Goal: Transaction & Acquisition: Purchase product/service

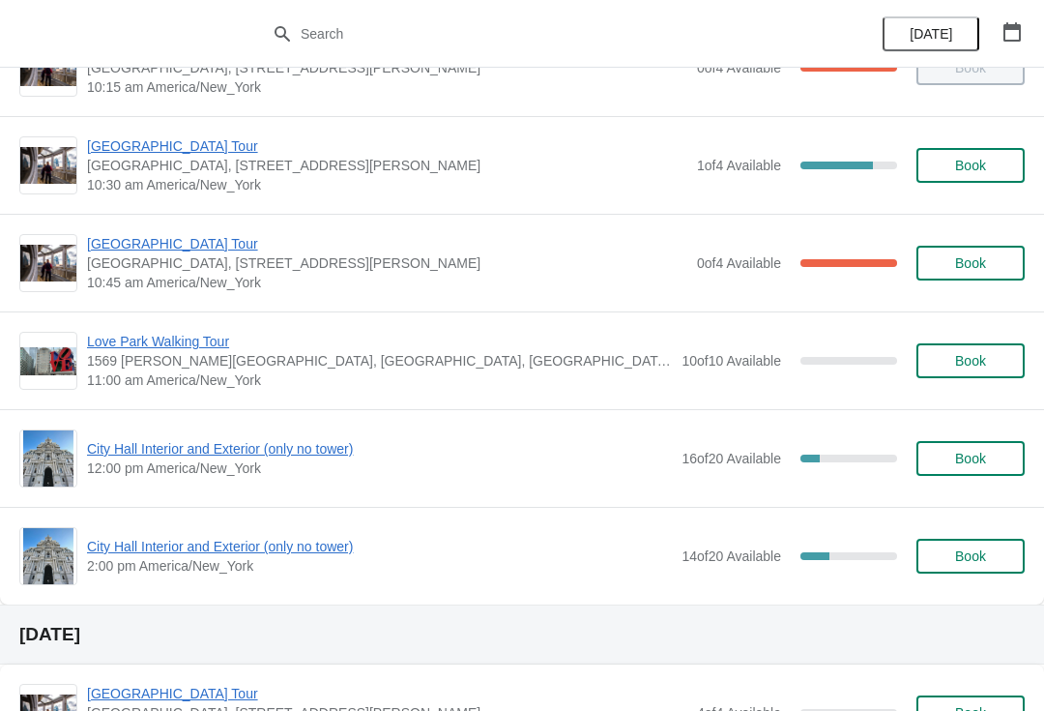
scroll to position [1528, 0]
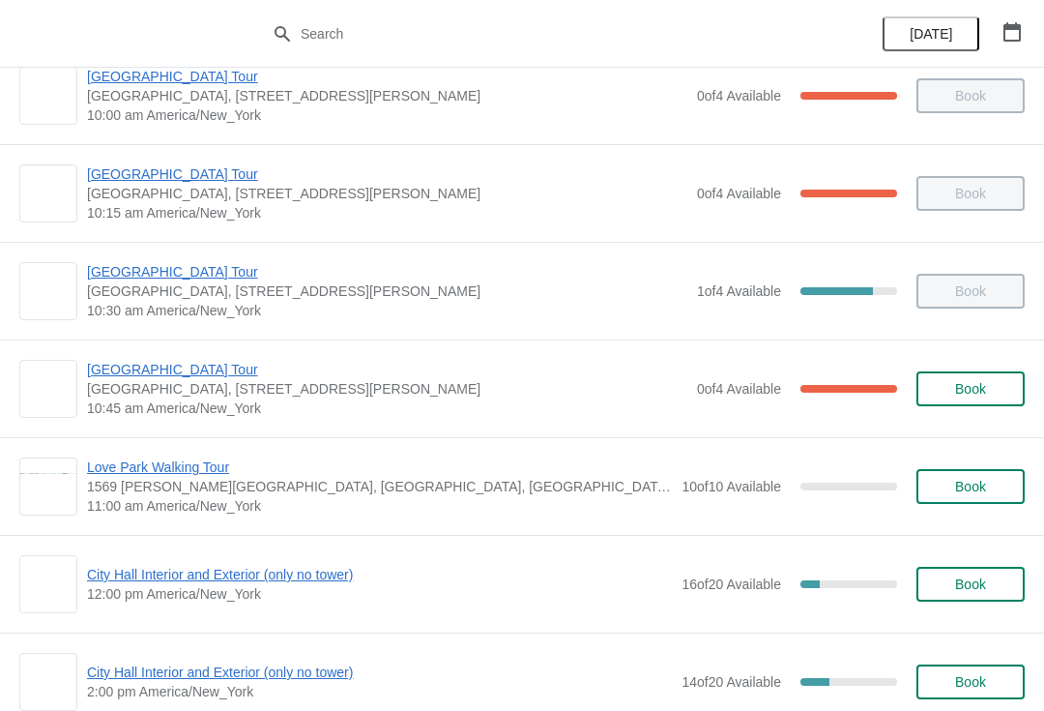
scroll to position [1400, 0]
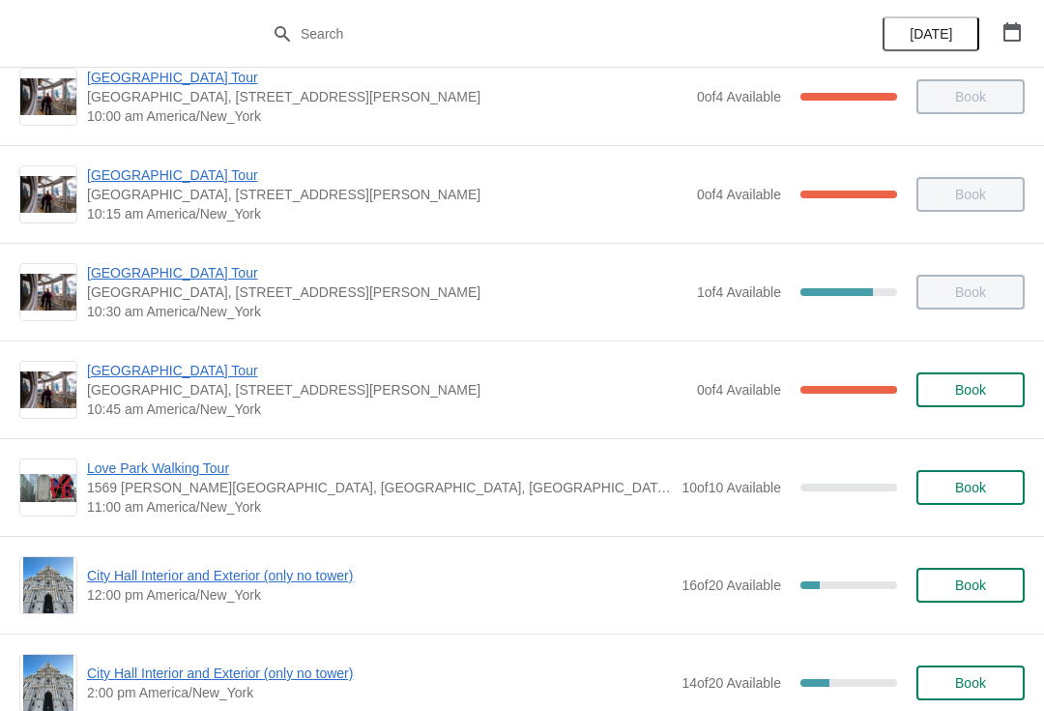
click at [290, 378] on span "[GEOGRAPHIC_DATA] Tour" at bounding box center [387, 370] width 600 height 19
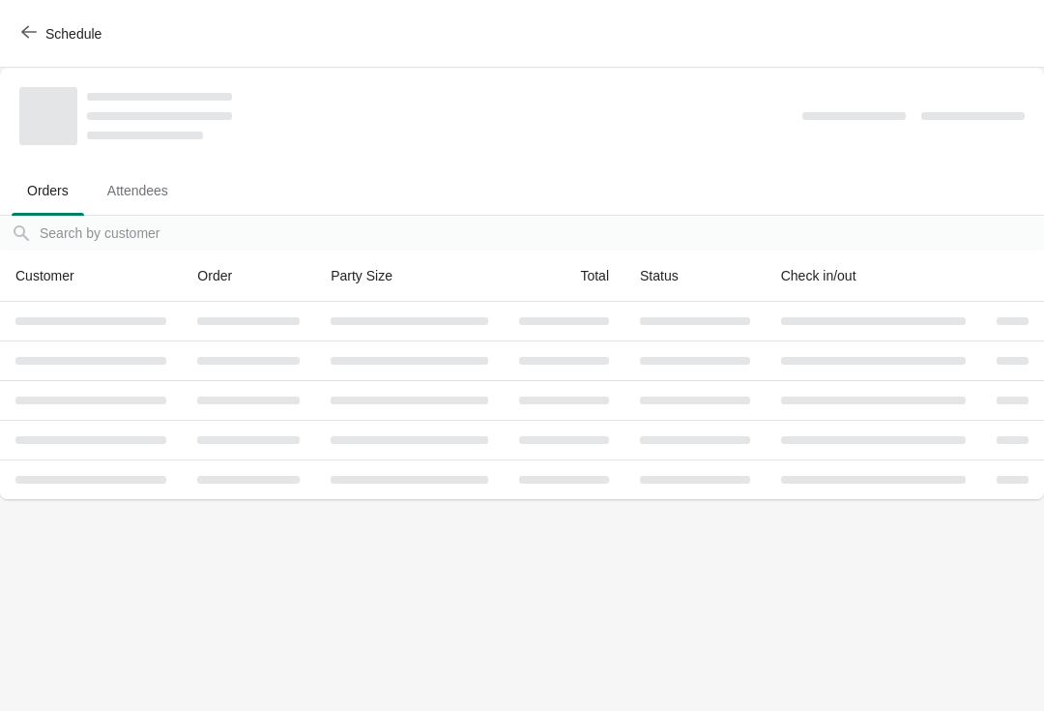
scroll to position [0, 0]
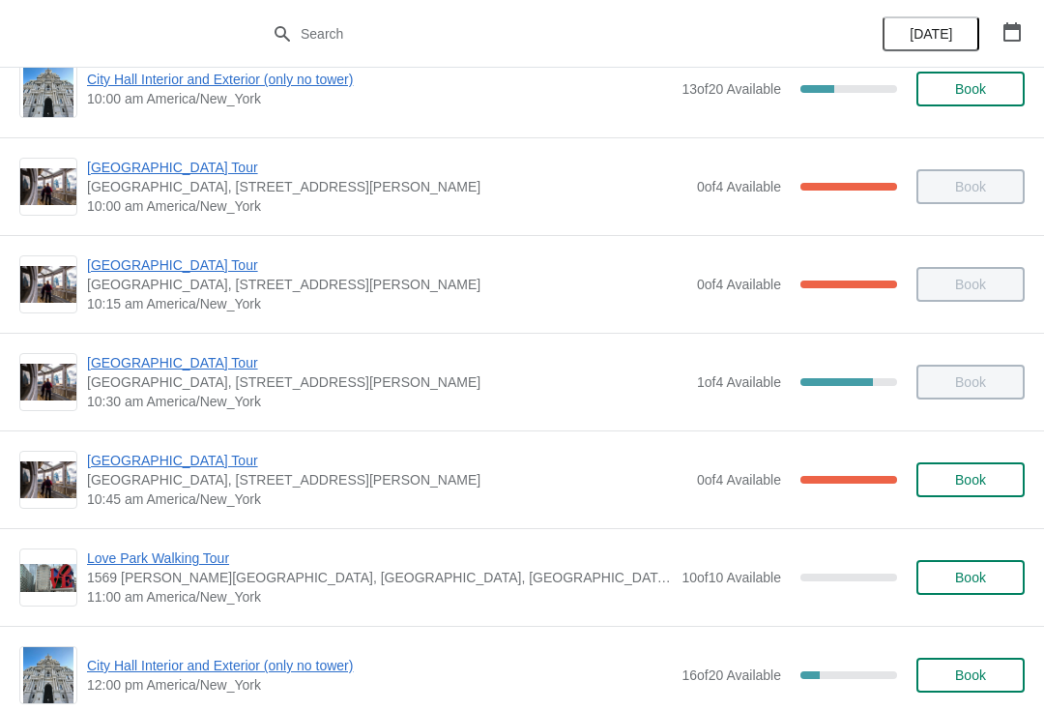
scroll to position [1311, 0]
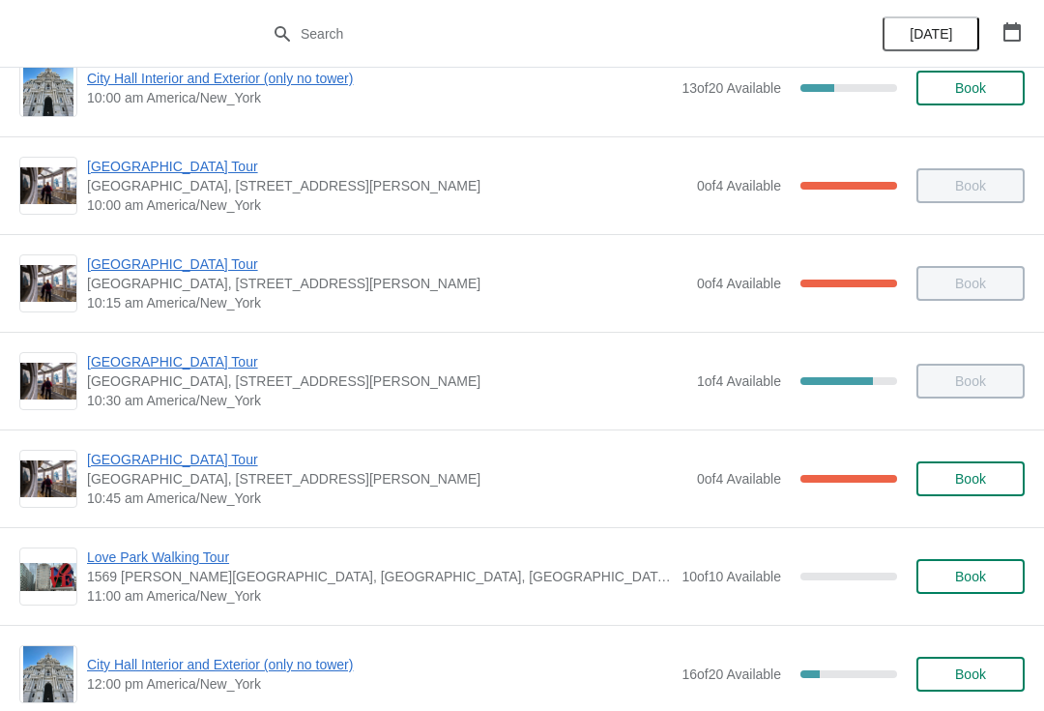
click at [164, 450] on span "[GEOGRAPHIC_DATA] Tour" at bounding box center [387, 459] width 600 height 19
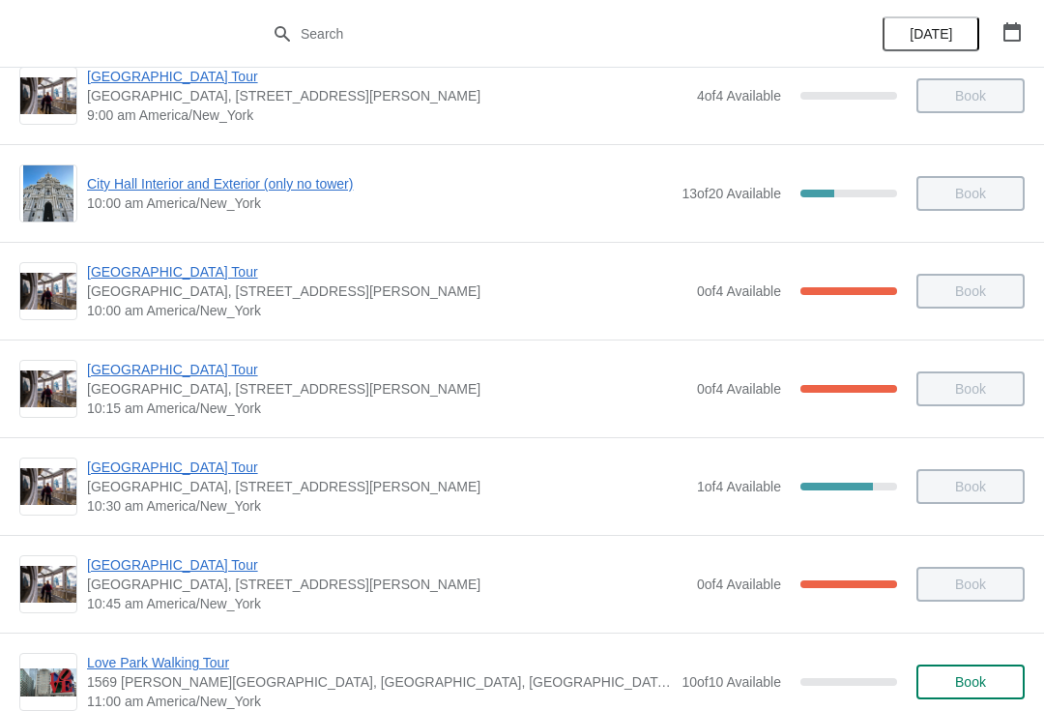
scroll to position [1184, 0]
